Goal: Check status: Check status

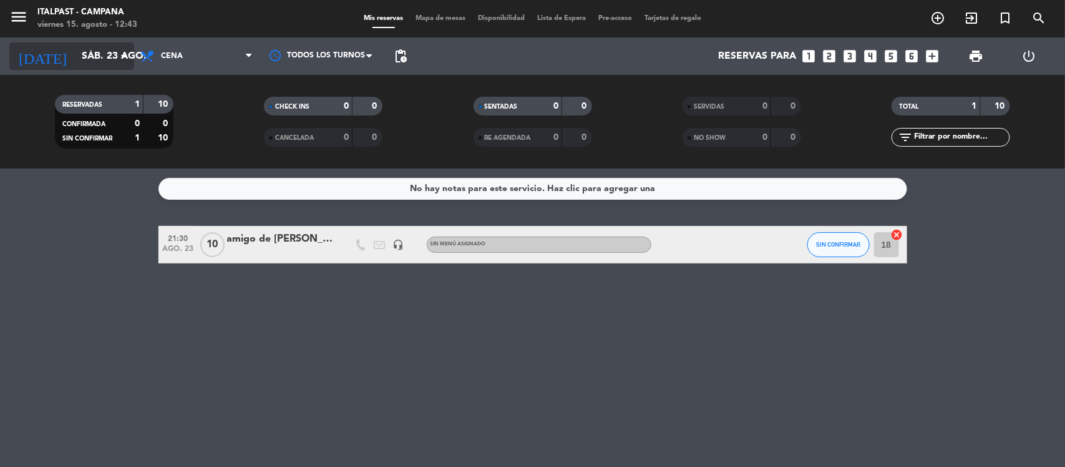
click at [110, 57] on input "sáb. 23 ago." at bounding box center [141, 56] width 132 height 24
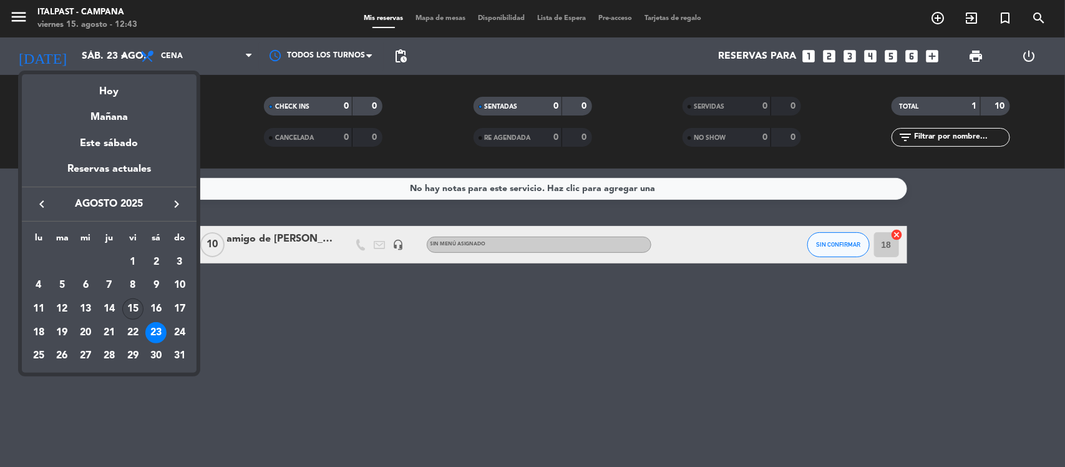
click at [128, 307] on div "15" at bounding box center [132, 308] width 21 height 21
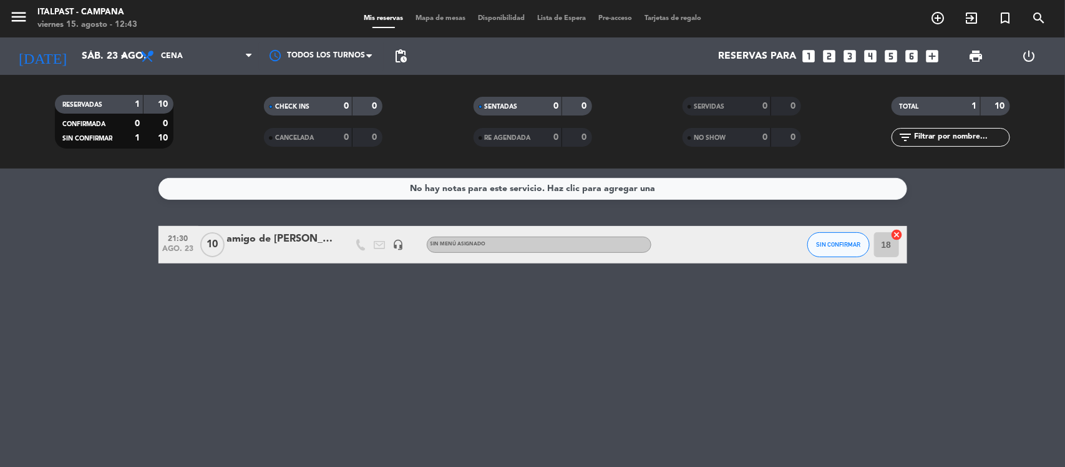
type input "vie. 15 ago."
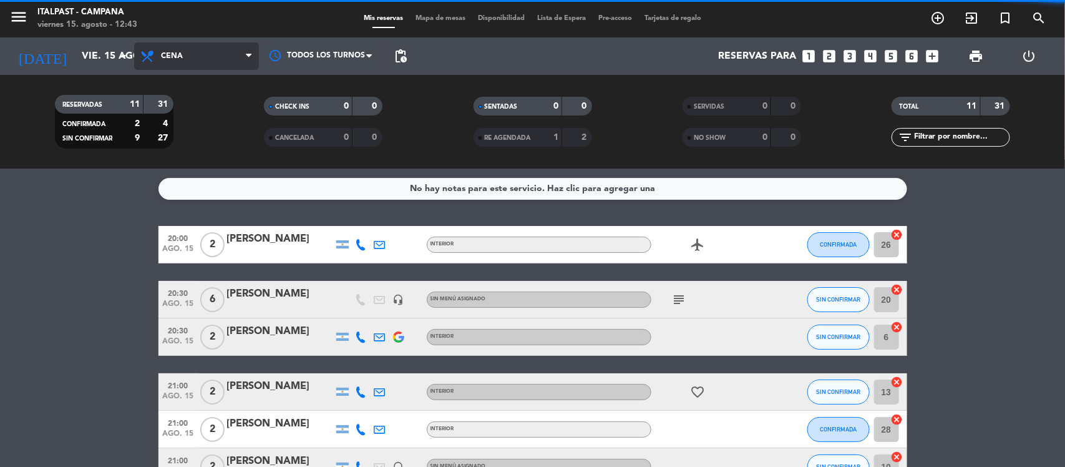
click at [204, 51] on span "Cena" at bounding box center [196, 55] width 125 height 27
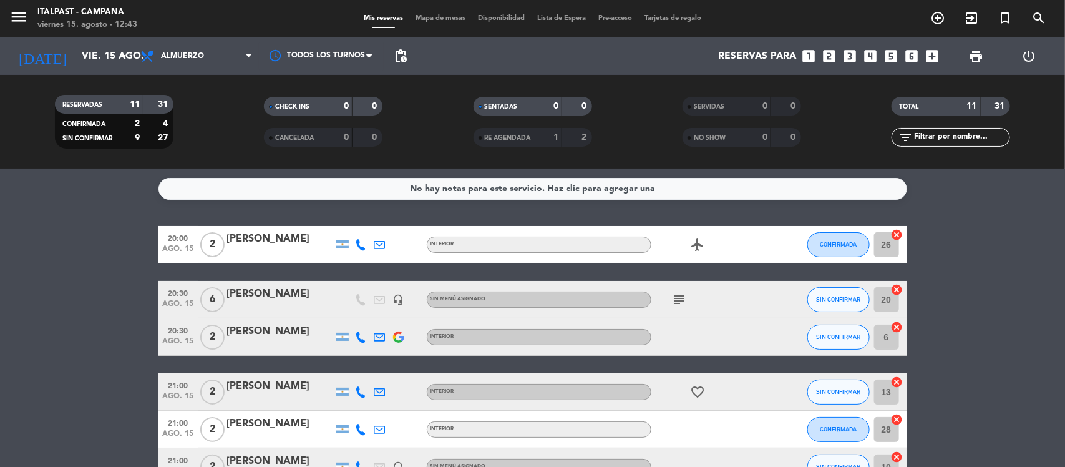
click at [201, 110] on div "menu Italpast - Campana [DATE] 15. agosto - 12:43 Mis reservas Mapa de mesas Di…" at bounding box center [532, 84] width 1065 height 168
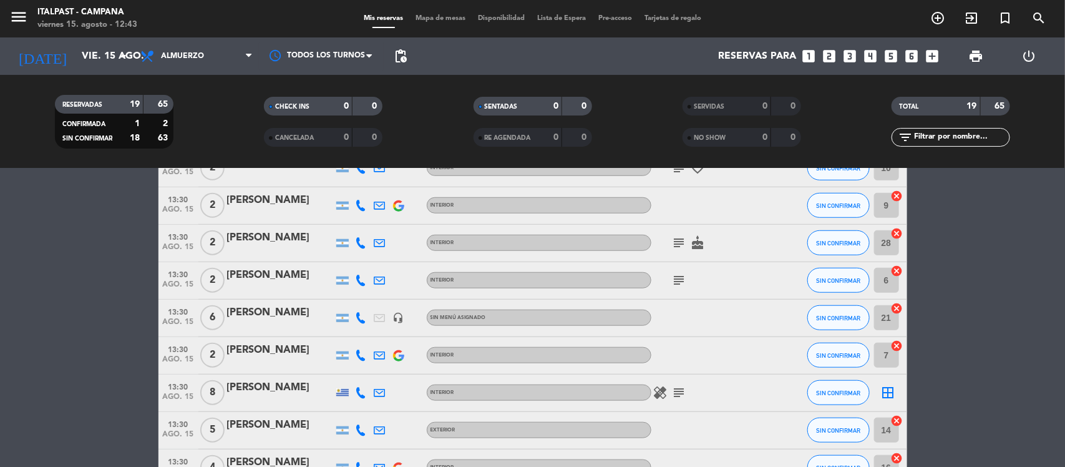
scroll to position [312, 0]
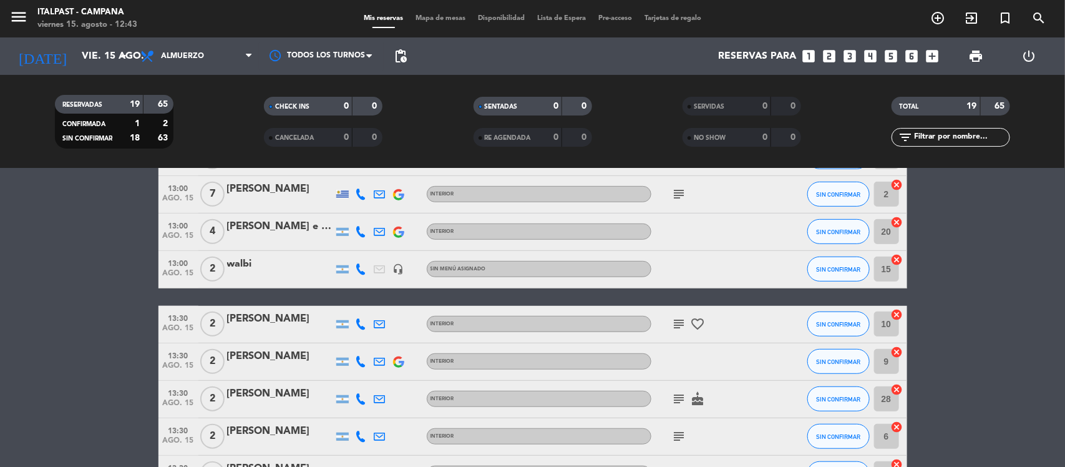
click at [682, 322] on icon "subject" at bounding box center [679, 323] width 15 height 15
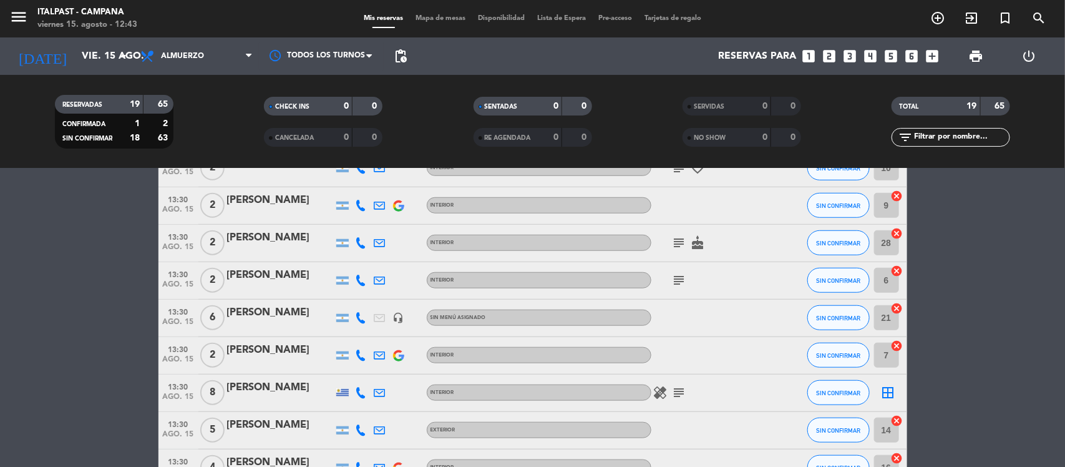
click at [279, 384] on div "[PERSON_NAME]" at bounding box center [280, 387] width 106 height 16
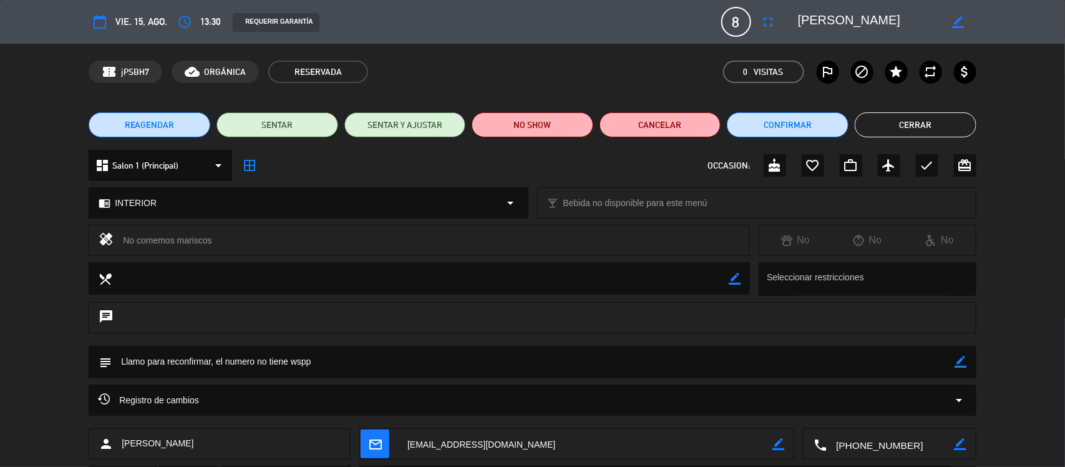
click at [915, 129] on button "Cerrar" at bounding box center [916, 124] width 122 height 25
